Goal: Contribute content

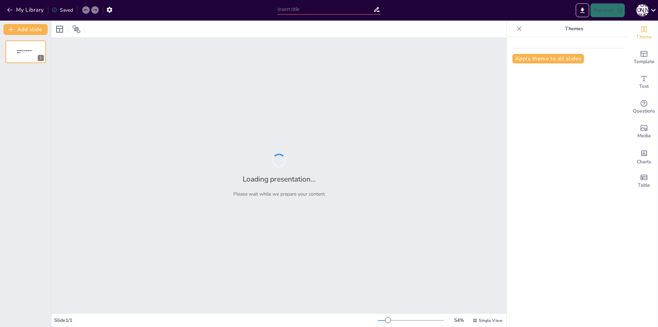
type input "**Майбутнє читання: адаптація до змін**"
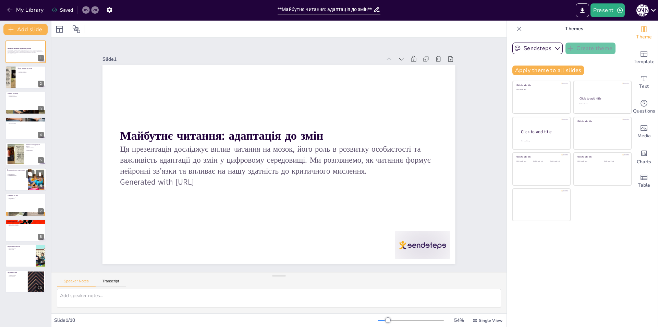
click at [19, 179] on div at bounding box center [25, 179] width 41 height 23
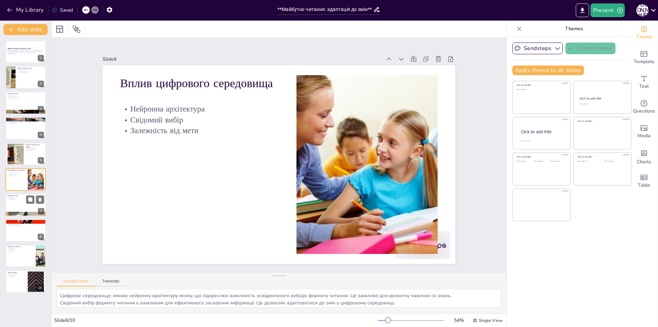
click at [24, 209] on div at bounding box center [25, 204] width 41 height 23
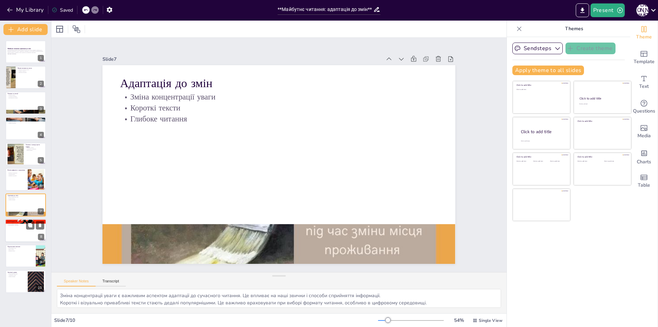
click at [22, 223] on p "Час на глибоке читання" at bounding box center [25, 223] width 37 height 1
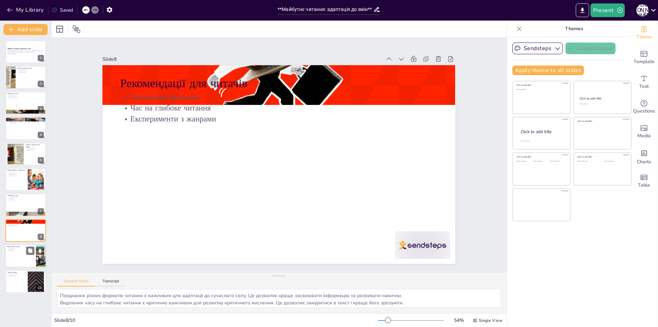
click at [23, 248] on p "Економічний успіх" at bounding box center [20, 247] width 27 height 1
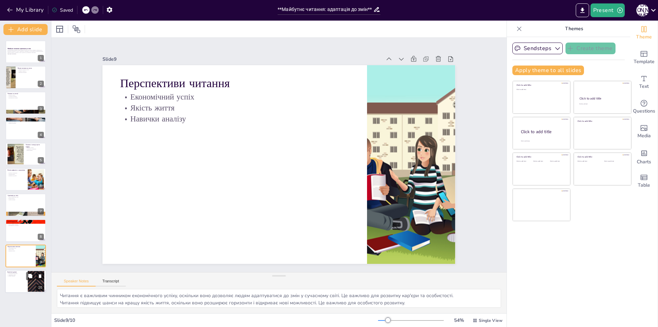
click at [23, 274] on p "Адаптація до змін" at bounding box center [16, 274] width 19 height 1
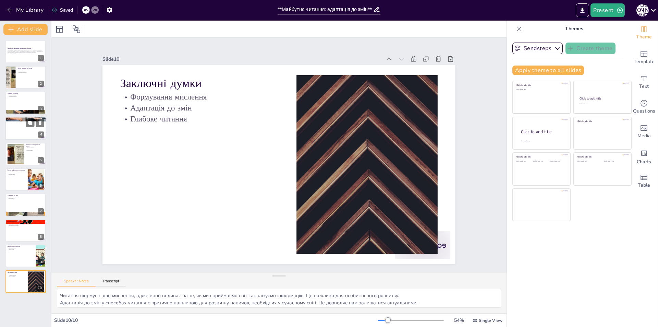
click at [15, 131] on div at bounding box center [25, 128] width 41 height 23
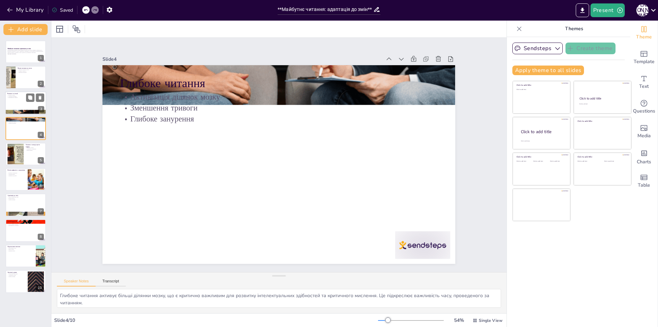
click at [15, 103] on div at bounding box center [25, 102] width 41 height 23
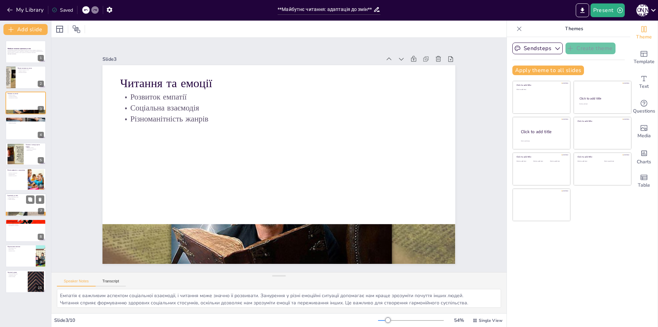
click at [22, 198] on p "Короткі тексти" at bounding box center [25, 197] width 37 height 1
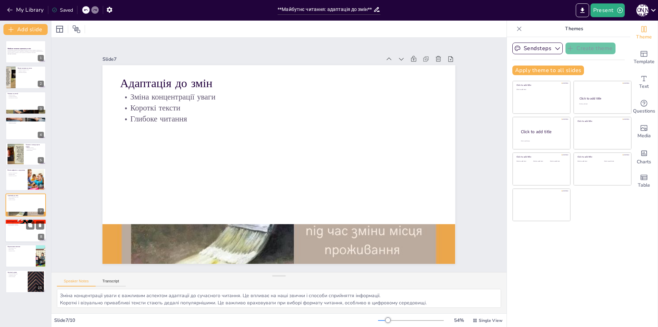
click at [21, 226] on div at bounding box center [25, 230] width 41 height 23
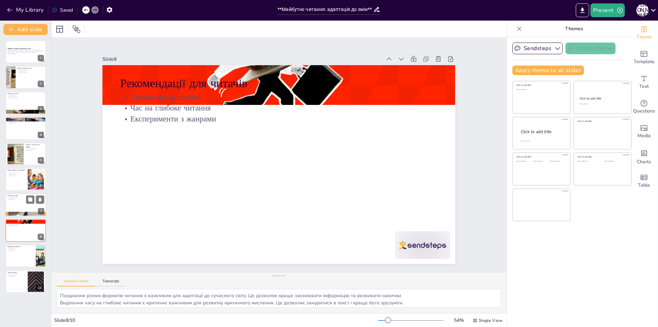
click at [20, 199] on p "Глибоке читання" at bounding box center [25, 199] width 37 height 1
type textarea "Зміна концентрації уваги є важливим аспектом адаптації до сучасного читання. Це…"
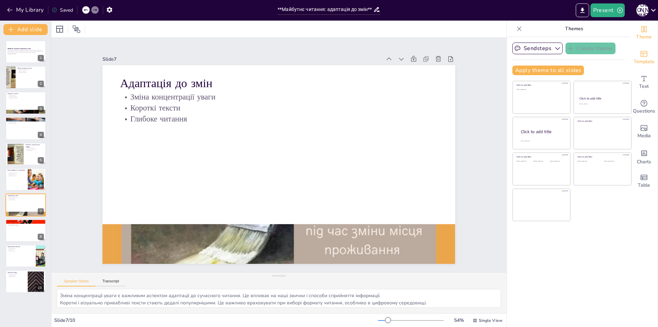
click at [641, 55] on icon "Add ready made slides" at bounding box center [644, 54] width 8 height 8
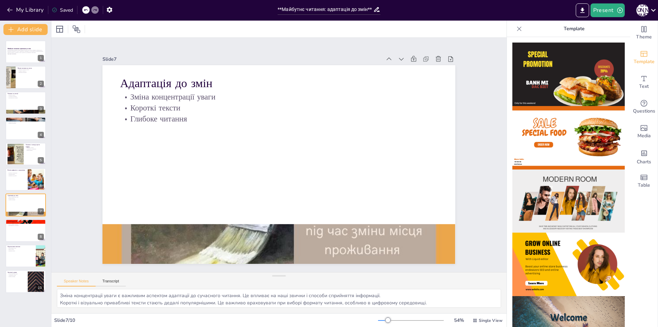
click at [586, 265] on img at bounding box center [569, 263] width 112 height 63
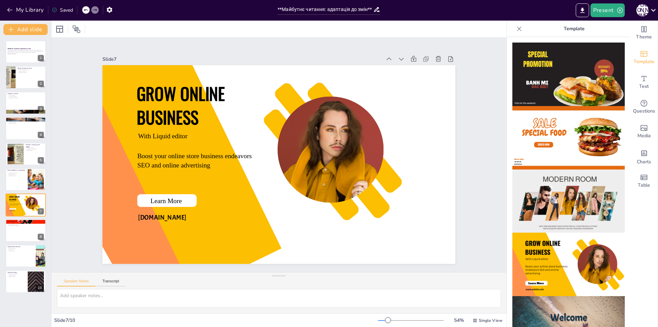
click at [83, 10] on div at bounding box center [86, 10] width 8 height 8
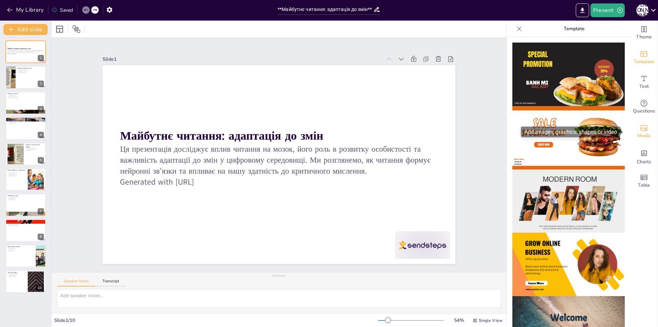
click at [640, 129] on icon "Add images, graphics, shapes or video" at bounding box center [644, 128] width 8 height 8
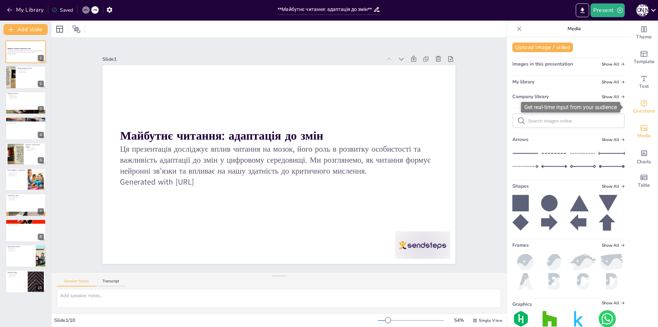
click at [638, 107] on span "Questions" at bounding box center [644, 111] width 22 height 8
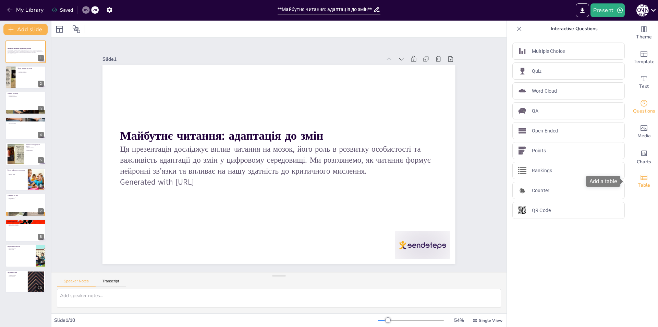
click at [638, 186] on span "Table" at bounding box center [644, 185] width 12 height 8
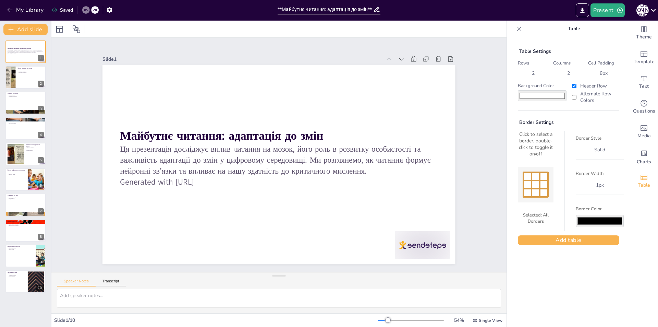
click at [516, 26] on icon at bounding box center [519, 28] width 7 height 7
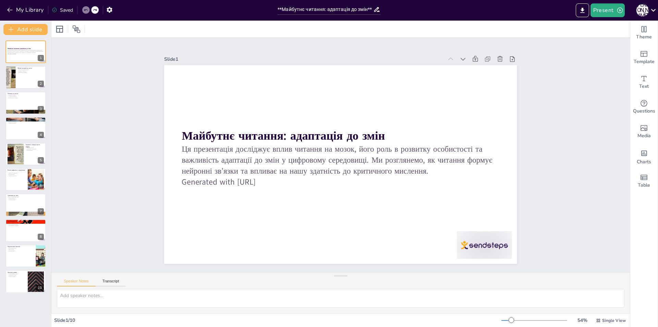
click at [19, 295] on div "Майбутнє читання: адаптація до змін Ця презентація досліджує вплив читання на м…" at bounding box center [25, 181] width 51 height 292
click at [26, 274] on button at bounding box center [30, 276] width 8 height 8
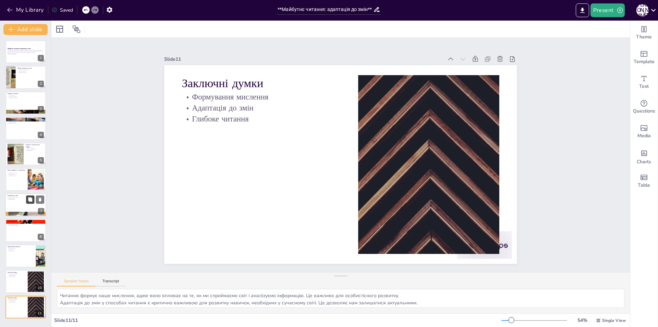
click at [28, 196] on button at bounding box center [30, 199] width 8 height 8
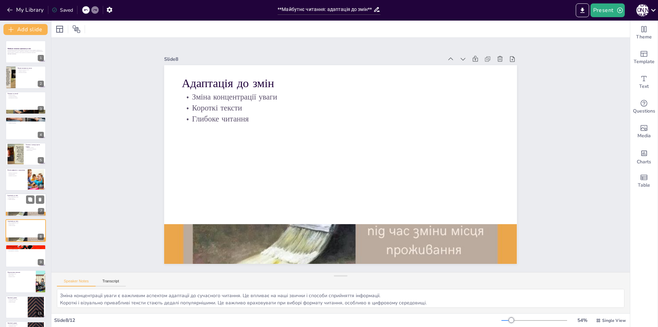
click at [18, 207] on div at bounding box center [25, 204] width 41 height 23
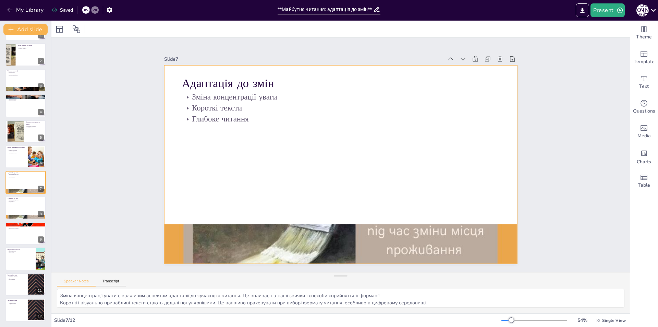
click at [262, 183] on div at bounding box center [331, 154] width 235 height 372
drag, startPoint x: 262, startPoint y: 183, endPoint x: 268, endPoint y: 188, distance: 7.7
click at [272, 188] on div at bounding box center [340, 145] width 353 height 199
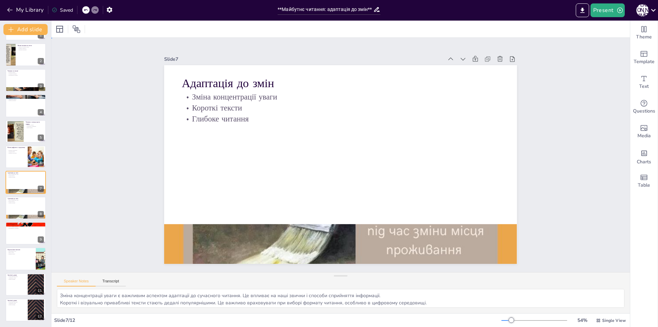
click at [244, 187] on div at bounding box center [337, 146] width 397 height 298
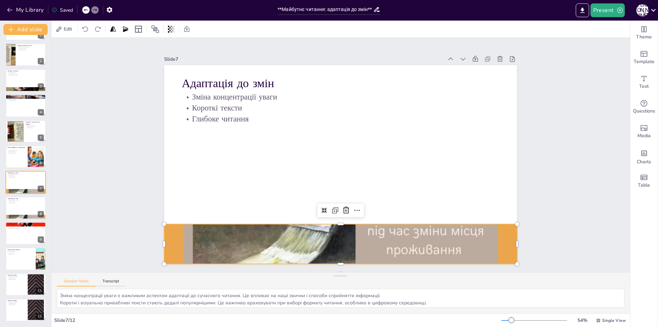
click at [232, 235] on div at bounding box center [322, 68] width 405 height 354
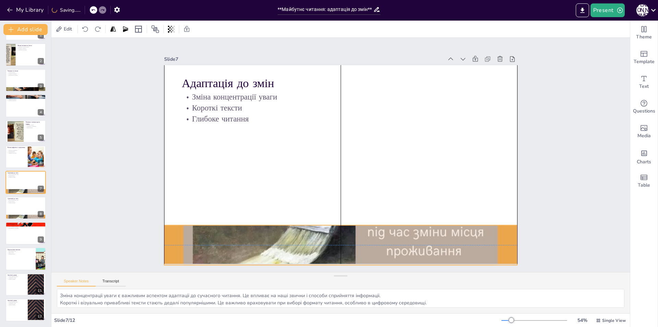
click at [233, 233] on div at bounding box center [407, 215] width 449 height 454
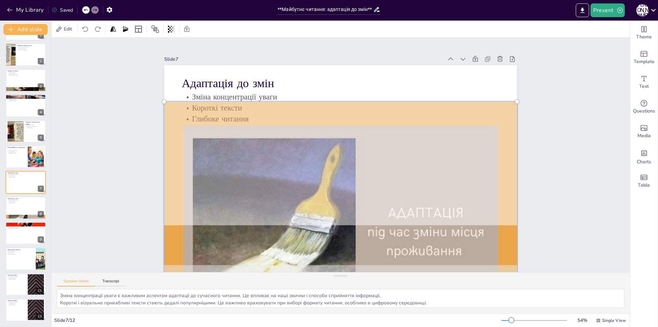
click at [166, 201] on div "Slide 1 Майбутнє читання: адаптація до змін Ця презентація досліджує вплив чита…" at bounding box center [340, 154] width 349 height 615
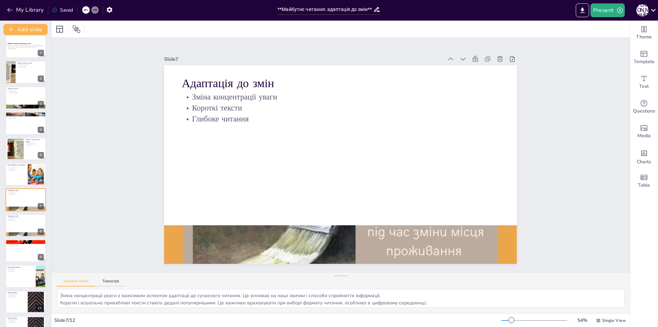
scroll to position [0, 0]
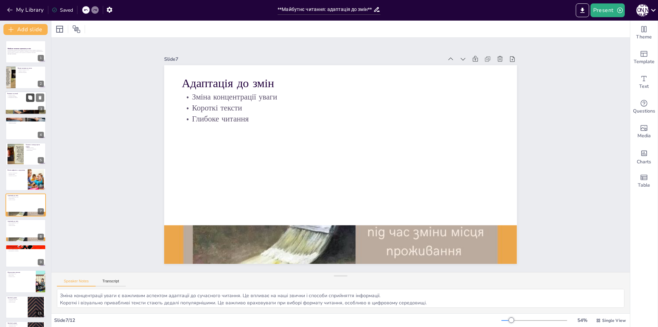
click at [32, 99] on icon at bounding box center [30, 97] width 4 height 4
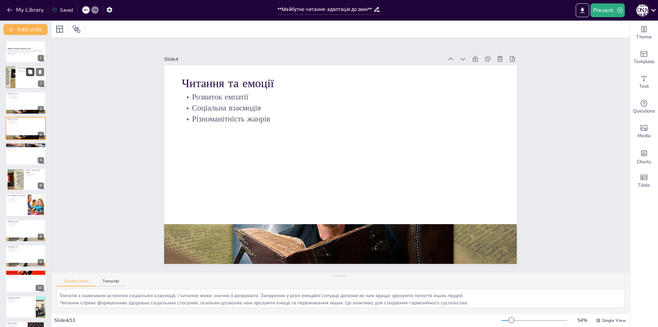
click at [29, 71] on icon at bounding box center [30, 72] width 4 height 4
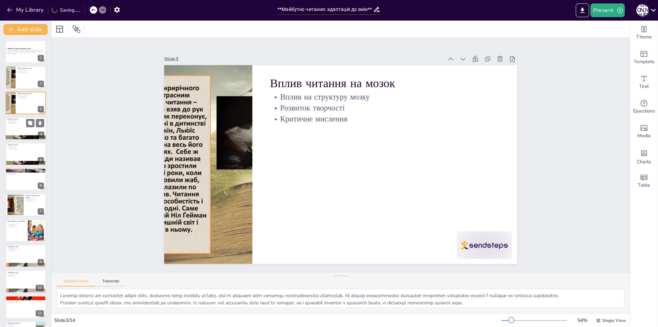
click at [22, 125] on div at bounding box center [25, 128] width 41 height 23
type textarea "Емпатія є важливим аспектом соціальної взаємодії, і читання може значно її розв…"
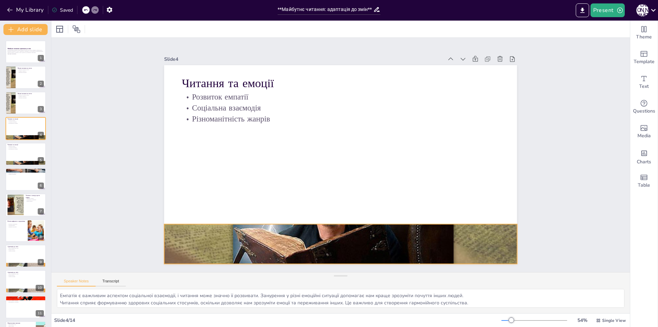
click at [232, 236] on div at bounding box center [253, 136] width 332 height 400
click at [232, 236] on div at bounding box center [264, 199] width 406 height 438
click at [232, 236] on div at bounding box center [340, 243] width 353 height 265
click at [232, 236] on div at bounding box center [282, 220] width 440 height 433
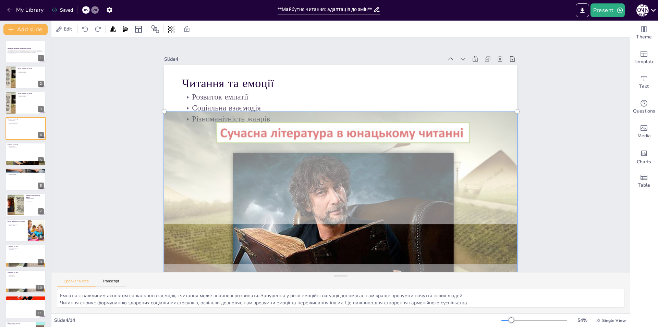
click at [232, 236] on div at bounding box center [313, 69] width 428 height 371
click at [240, 236] on div at bounding box center [425, 182] width 371 height 428
click at [140, 208] on div "Slide 1 Майбутнє читання: адаптація до змін Ця презентація досліджує вплив чита…" at bounding box center [340, 154] width 401 height 623
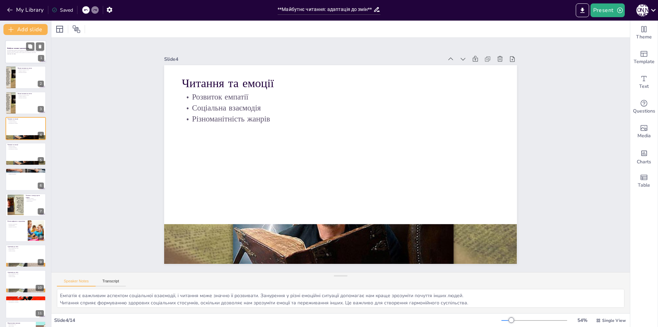
click at [20, 53] on p "Ця презентація досліджує вплив читання на мозок, його роль в розвитку особистос…" at bounding box center [25, 51] width 37 height 4
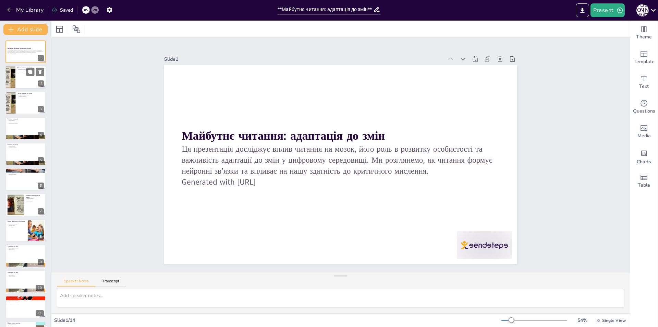
click at [26, 79] on div at bounding box center [25, 77] width 41 height 23
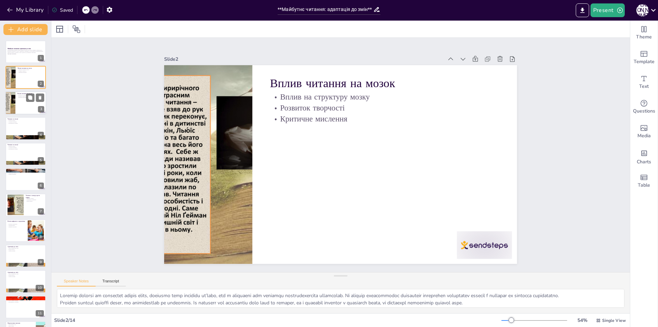
click at [26, 108] on div at bounding box center [25, 102] width 41 height 23
click at [26, 74] on div at bounding box center [25, 77] width 41 height 23
click at [29, 110] on div at bounding box center [25, 102] width 41 height 23
click at [27, 80] on div at bounding box center [25, 77] width 41 height 23
click at [29, 102] on div at bounding box center [25, 102] width 41 height 23
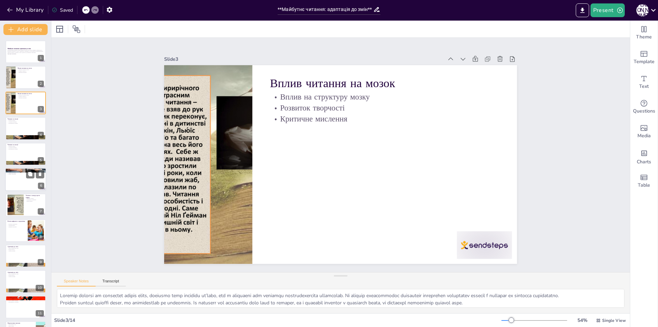
click at [29, 189] on div at bounding box center [25, 179] width 41 height 23
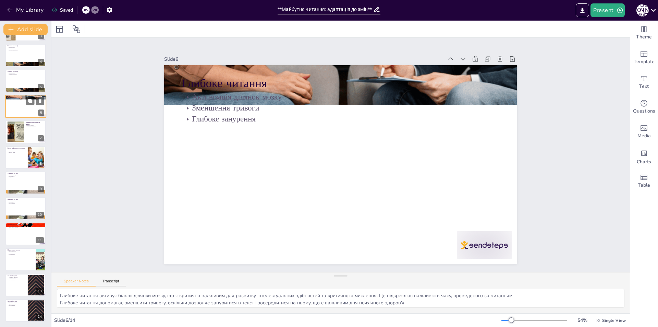
scroll to position [73, 0]
click at [28, 288] on div at bounding box center [35, 284] width 37 height 21
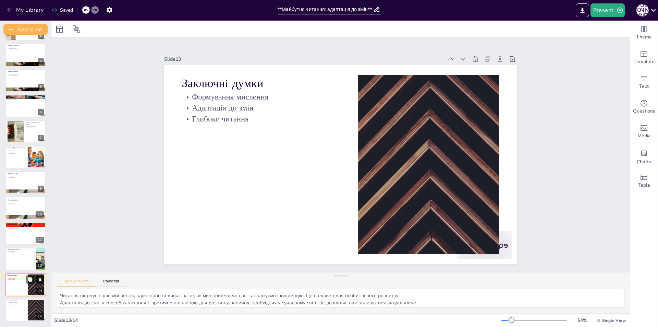
click at [41, 276] on button at bounding box center [40, 279] width 8 height 8
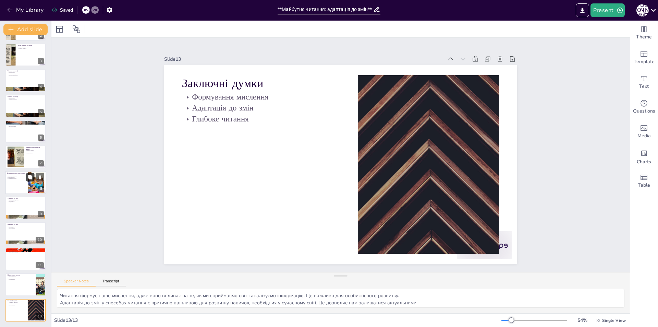
scroll to position [0, 0]
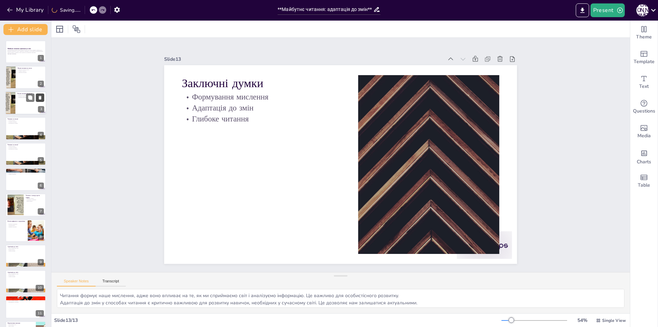
click at [40, 94] on button at bounding box center [40, 97] width 8 height 8
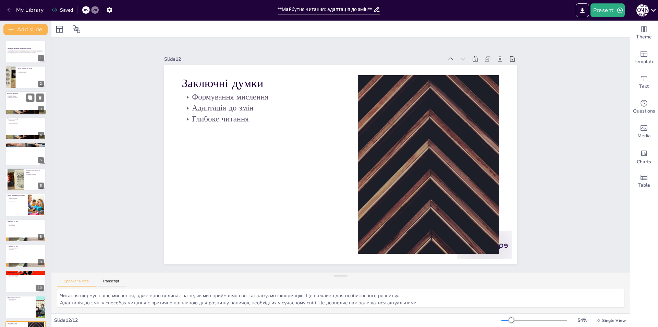
click at [7, 101] on div at bounding box center [25, 102] width 41 height 23
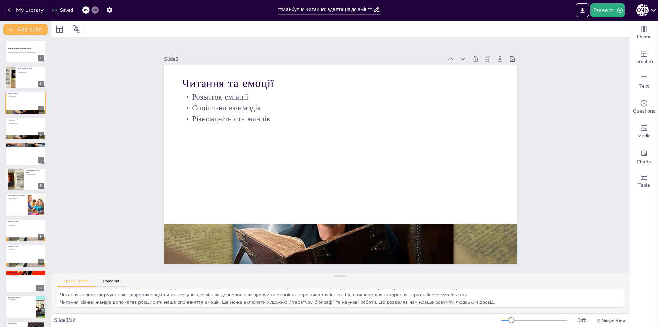
scroll to position [9, 0]
click at [15, 121] on p "Соціальна взаємодія" at bounding box center [25, 121] width 37 height 1
click at [28, 94] on button at bounding box center [30, 97] width 8 height 8
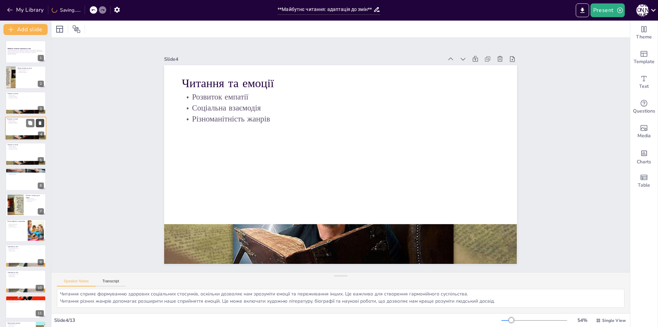
click at [41, 124] on icon at bounding box center [40, 123] width 3 height 4
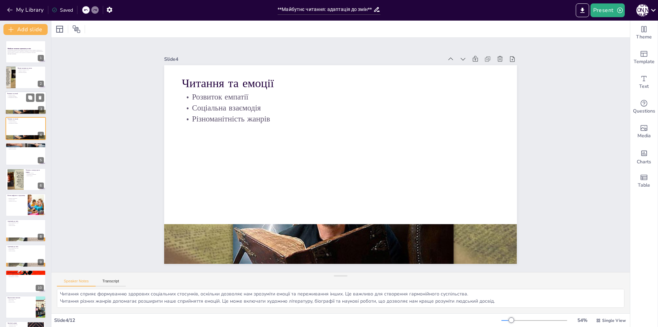
click at [10, 99] on div at bounding box center [25, 102] width 41 height 23
click at [41, 98] on icon at bounding box center [40, 97] width 5 height 5
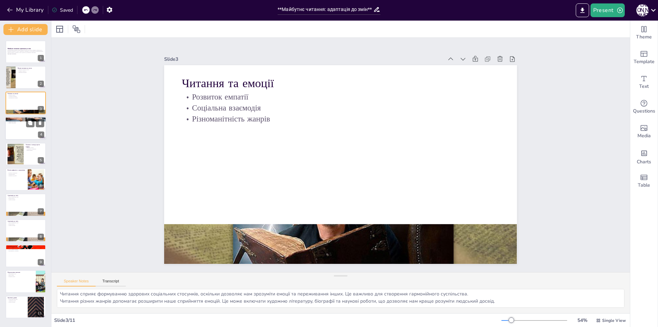
click at [18, 126] on div at bounding box center [25, 128] width 41 height 23
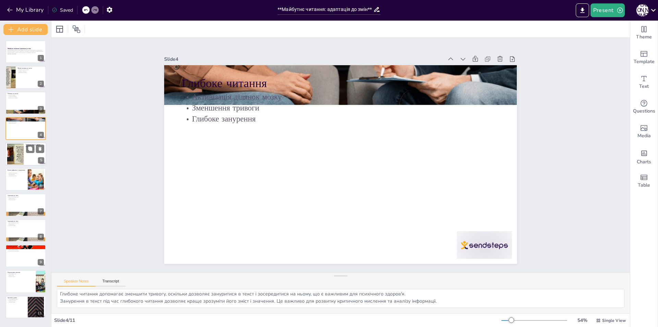
click at [25, 157] on div at bounding box center [25, 153] width 41 height 23
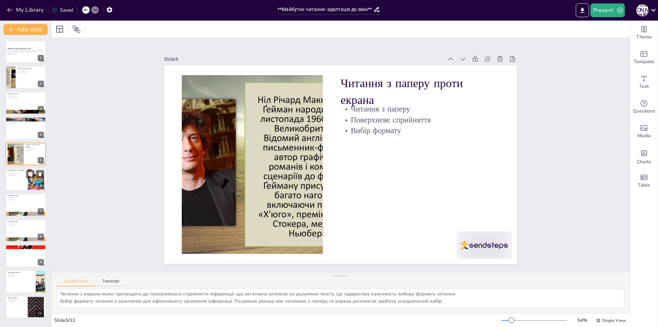
click at [29, 182] on div at bounding box center [36, 179] width 31 height 21
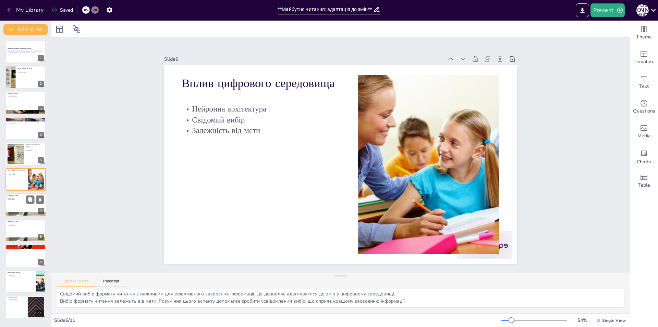
click at [11, 211] on div at bounding box center [25, 204] width 41 height 23
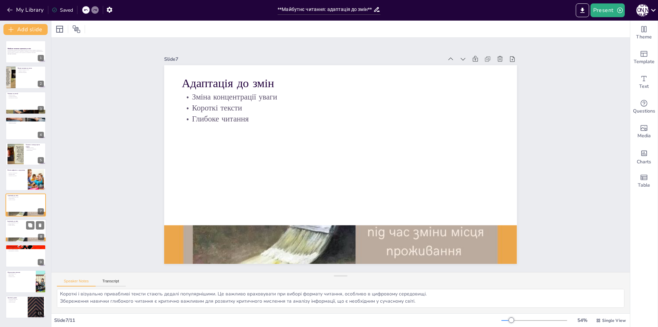
click at [22, 233] on div at bounding box center [25, 230] width 41 height 23
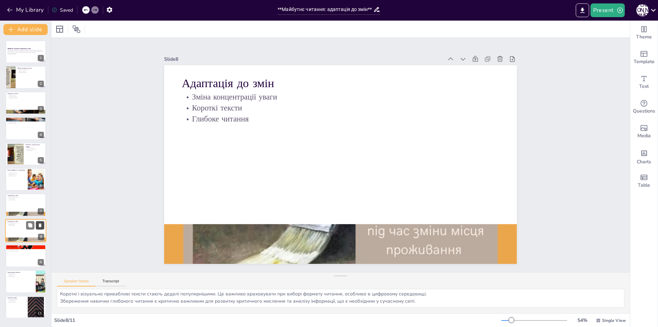
click at [43, 223] on button at bounding box center [40, 225] width 8 height 8
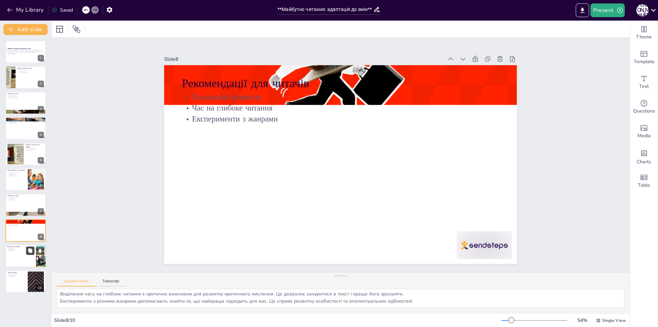
click at [29, 250] on icon at bounding box center [30, 250] width 4 height 4
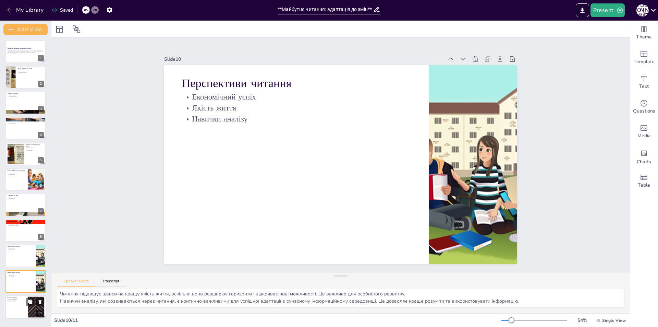
click at [21, 299] on p "Формування мислення" at bounding box center [16, 298] width 19 height 1
type textarea "Читання формує наше мислення, адже воно впливає на те, як ми сприймаємо світ і …"
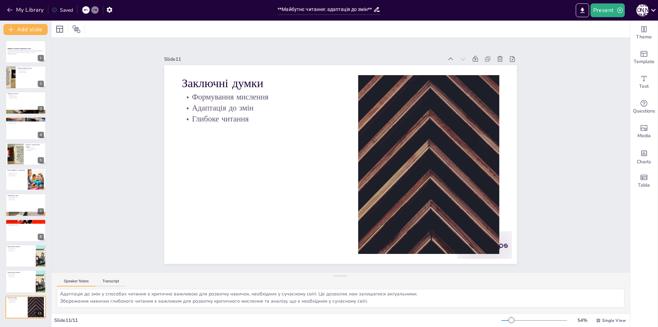
click at [66, 280] on button "Speaker Notes" at bounding box center [76, 283] width 39 height 8
click at [80, 298] on textarea "Читання формує наше мислення, адже воно впливає на те, як ми сприймаємо світ і …" at bounding box center [341, 298] width 568 height 19
drag, startPoint x: 608, startPoint y: 274, endPoint x: 601, endPoint y: 258, distance: 16.6
click at [601, 258] on div "Slide 1 Майбутнє читання: адаптація до змін Ця презентація досліджує вплив чита…" at bounding box center [340, 175] width 579 height 275
click at [614, 10] on button "Present" at bounding box center [608, 10] width 34 height 14
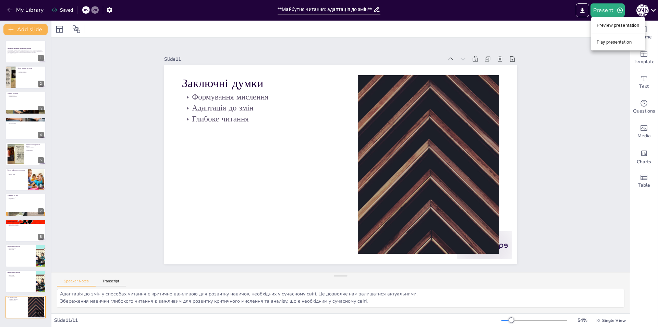
click at [330, 6] on div at bounding box center [329, 163] width 658 height 327
click at [60, 29] on icon at bounding box center [60, 29] width 8 height 8
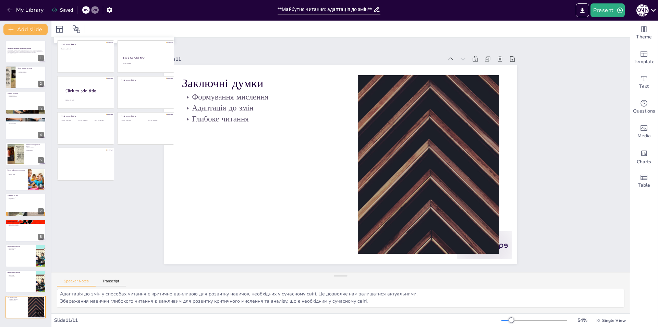
click at [126, 218] on div "Slide 1 Майбутнє читання: адаптація до змін Ця презентація досліджує вплив чита…" at bounding box center [340, 155] width 579 height 234
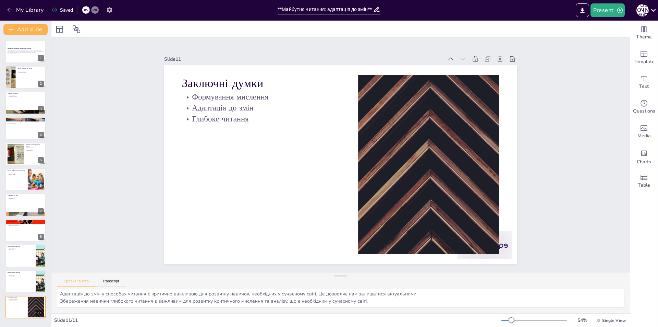
click at [110, 8] on icon "button" at bounding box center [109, 10] width 5 height 6
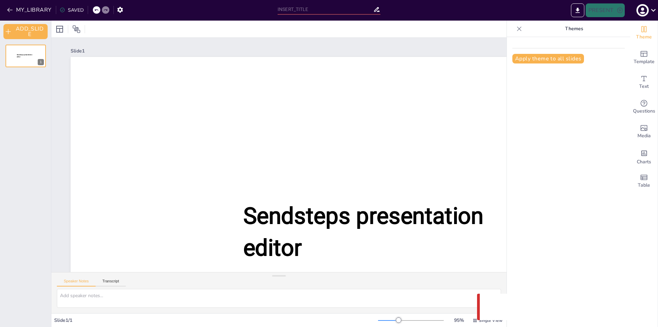
type input "**Майбутнє читання: адаптація до змін**"
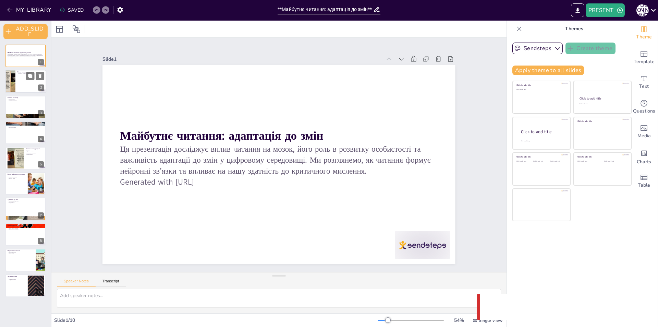
click at [26, 83] on div at bounding box center [25, 81] width 41 height 23
type textarea "Loremip dolorsi am consectet adipis elits, doeiusmo temp incididu ut’labo, etd …"
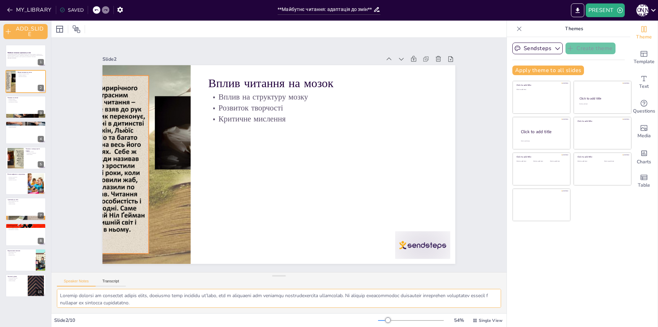
drag, startPoint x: 60, startPoint y: 292, endPoint x: 291, endPoint y: 322, distance: 233.3
click at [291, 322] on div "Slide 1 Майбутнє читання: адаптація до змін Ця презентація досліджує вплив чита…" at bounding box center [278, 174] width 455 height 306
drag, startPoint x: 194, startPoint y: 305, endPoint x: 58, endPoint y: 274, distance: 140.1
click at [58, 274] on div "Speaker Notes Transcript" at bounding box center [278, 292] width 455 height 41
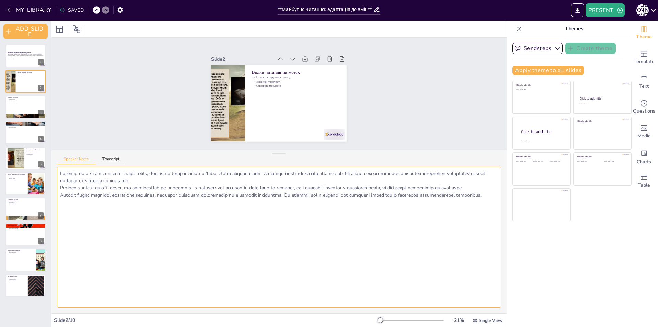
drag, startPoint x: 279, startPoint y: 275, endPoint x: 350, endPoint y: 121, distance: 170.3
click at [350, 121] on div "Slide 1 Майбутнє читання: адаптація до змін Ця презентація досліджує вплив чита…" at bounding box center [278, 175] width 455 height 275
click at [300, 224] on textarea at bounding box center [279, 237] width 444 height 141
click at [103, 160] on button "Transcript" at bounding box center [111, 161] width 31 height 8
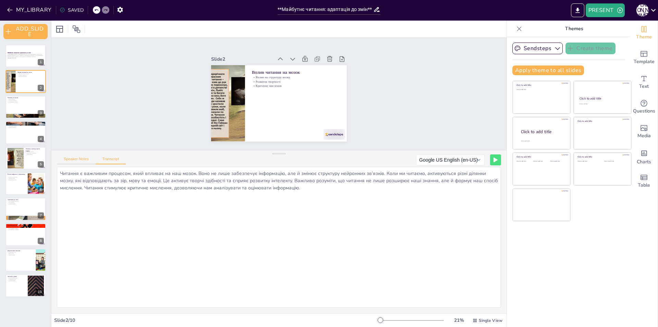
click at [84, 161] on button "Speaker Notes" at bounding box center [76, 161] width 39 height 8
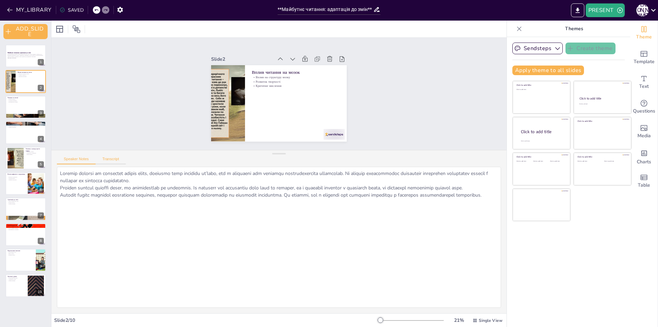
click at [104, 158] on button "Transcript" at bounding box center [111, 161] width 31 height 8
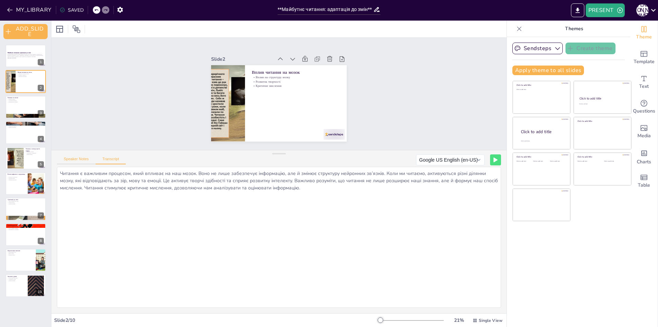
click at [80, 158] on button "Speaker Notes" at bounding box center [76, 161] width 39 height 8
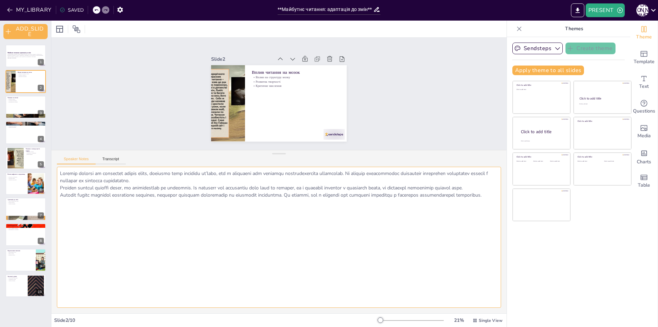
drag, startPoint x: 93, startPoint y: 212, endPoint x: 60, endPoint y: 169, distance: 53.6
click at [60, 169] on textarea at bounding box center [279, 237] width 444 height 141
click at [230, 281] on textarea at bounding box center [279, 237] width 444 height 141
click at [8, 118] on div at bounding box center [25, 116] width 41 height 31
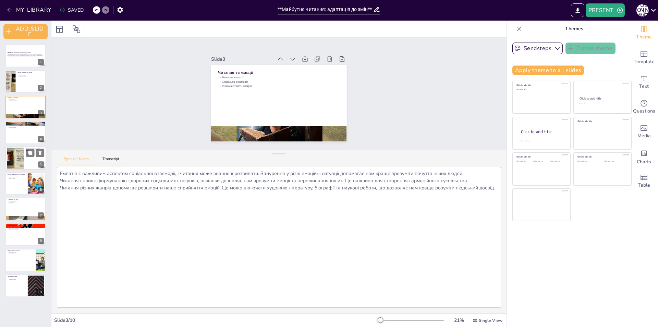
click at [21, 147] on div "Читання з паперу проти екрана Читання з паперу Поверхневе сприйняття Вибір форм…" at bounding box center [25, 157] width 41 height 23
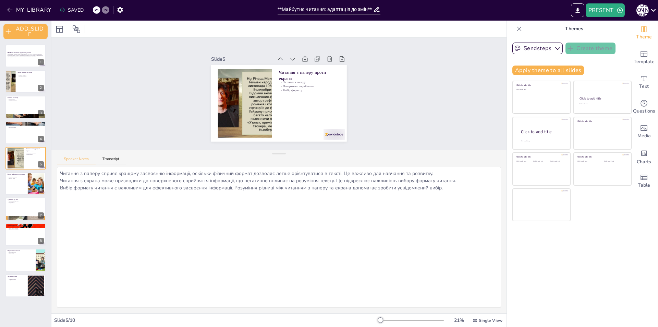
click at [26, 170] on div "Майбутнє читання: адаптація до змін Ця презентація досліджує вплив читання на м…" at bounding box center [25, 171] width 51 height 252
click at [15, 124] on p "Активізація ділянок мозку" at bounding box center [25, 124] width 37 height 1
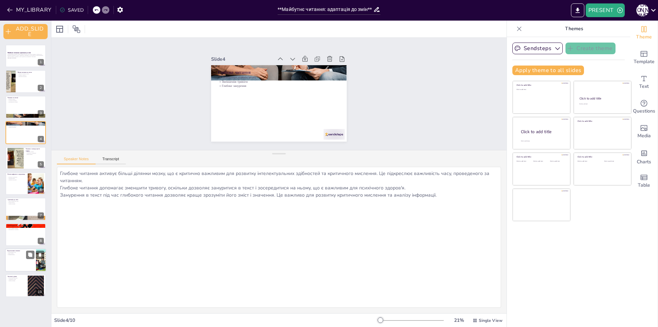
click at [23, 269] on div at bounding box center [25, 259] width 41 height 23
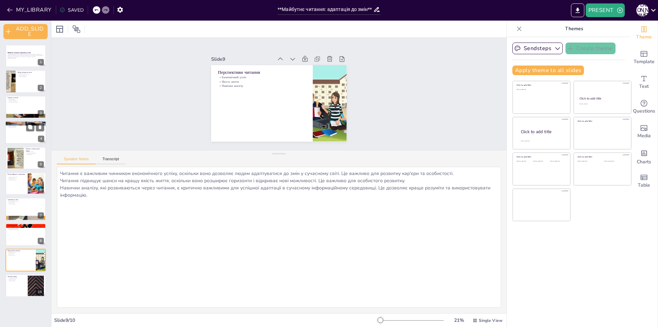
click at [26, 134] on div at bounding box center [25, 132] width 41 height 23
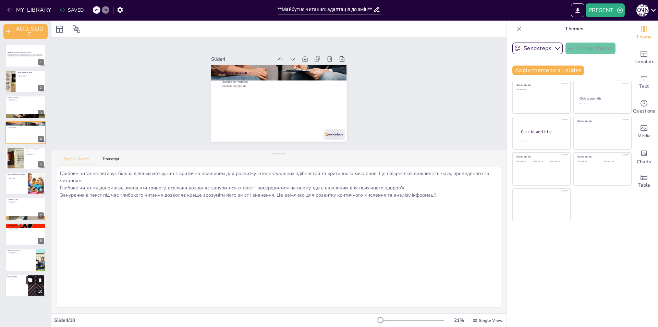
click at [31, 282] on icon at bounding box center [30, 280] width 4 height 4
type textarea "Читання формує наше мислення, адже воно впливає на те, як ми сприймаємо світ і …"
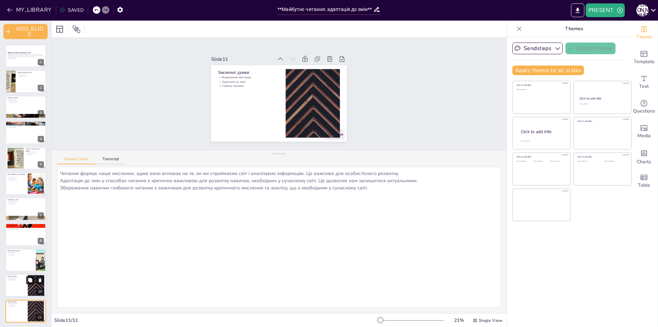
scroll to position [1, 0]
click at [43, 304] on button at bounding box center [40, 304] width 8 height 8
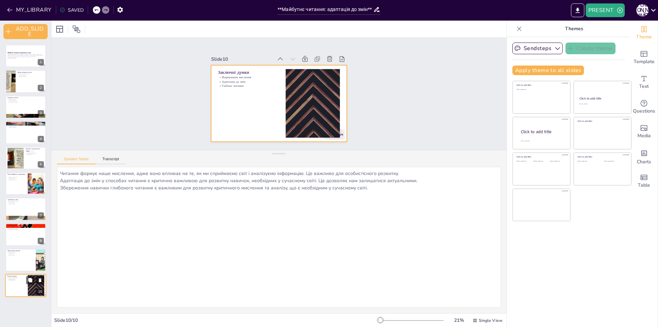
click at [21, 290] on div at bounding box center [25, 285] width 41 height 23
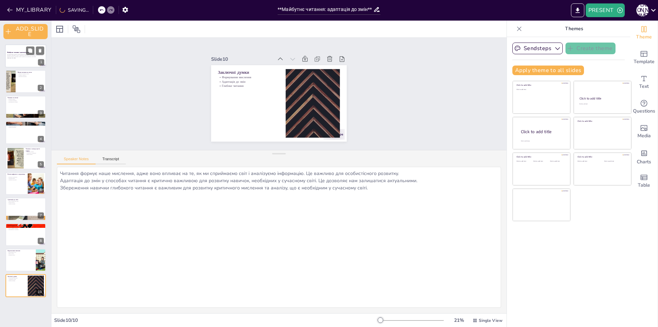
click at [9, 56] on p "Ця презентація досліджує вплив читання на мозок, його роль в розвитку особистос…" at bounding box center [25, 55] width 37 height 4
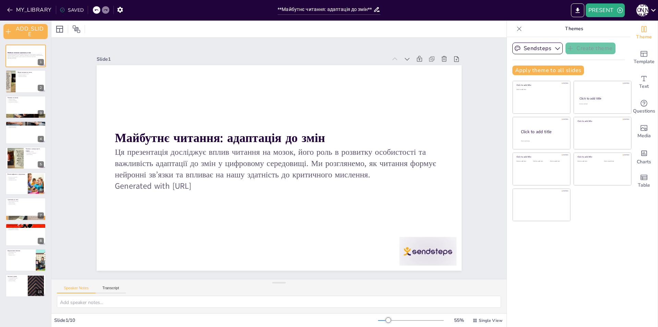
drag, startPoint x: 274, startPoint y: 154, endPoint x: 276, endPoint y: 302, distance: 148.1
click at [276, 302] on div "Speaker Notes Transcript" at bounding box center [278, 296] width 455 height 34
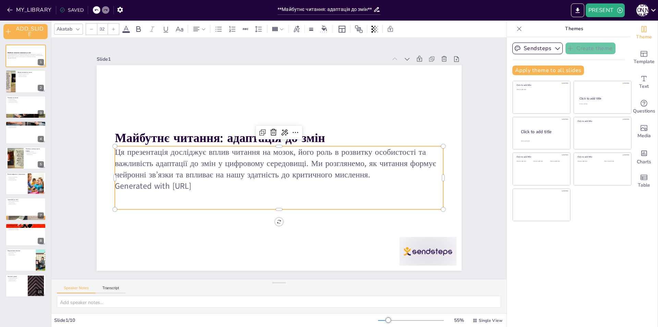
click at [185, 182] on p "Generated with [URL]" at bounding box center [279, 185] width 328 height 11
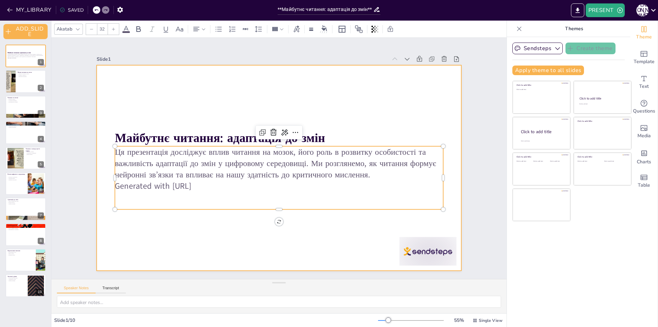
click at [192, 227] on div at bounding box center [279, 167] width 365 height 205
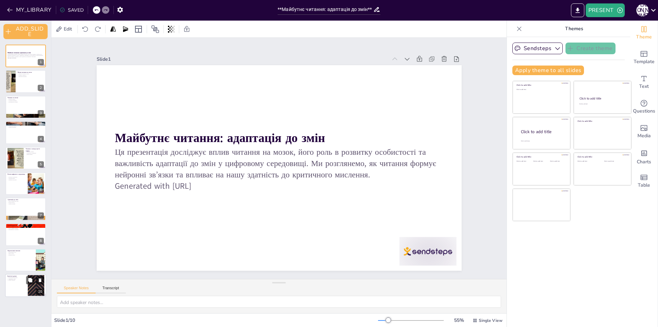
click at [25, 279] on p "Глибоке читання" at bounding box center [16, 279] width 19 height 1
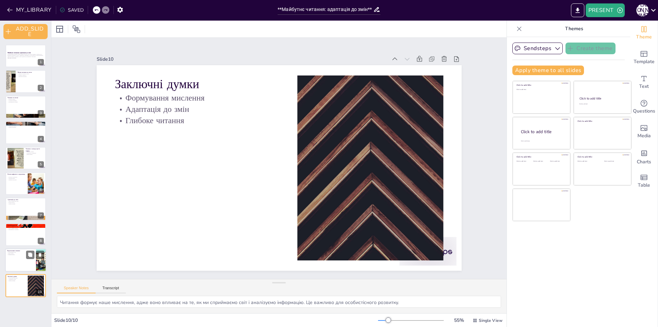
click at [24, 254] on p "Навички аналізу" at bounding box center [20, 254] width 27 height 1
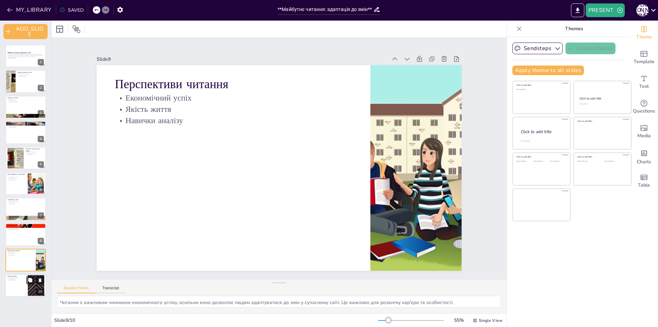
click at [19, 283] on div at bounding box center [25, 285] width 41 height 23
type textarea "Читання формує наше мислення, адже воно впливає на те, як ми сприймаємо світ і …"
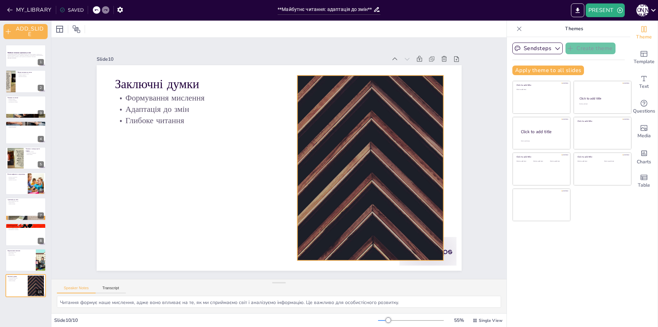
click at [315, 111] on div at bounding box center [370, 167] width 328 height 185
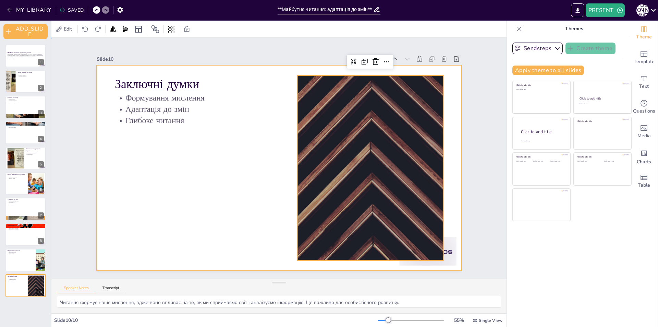
click at [150, 178] on div at bounding box center [279, 167] width 365 height 205
